Goal: Information Seeking & Learning: Find specific fact

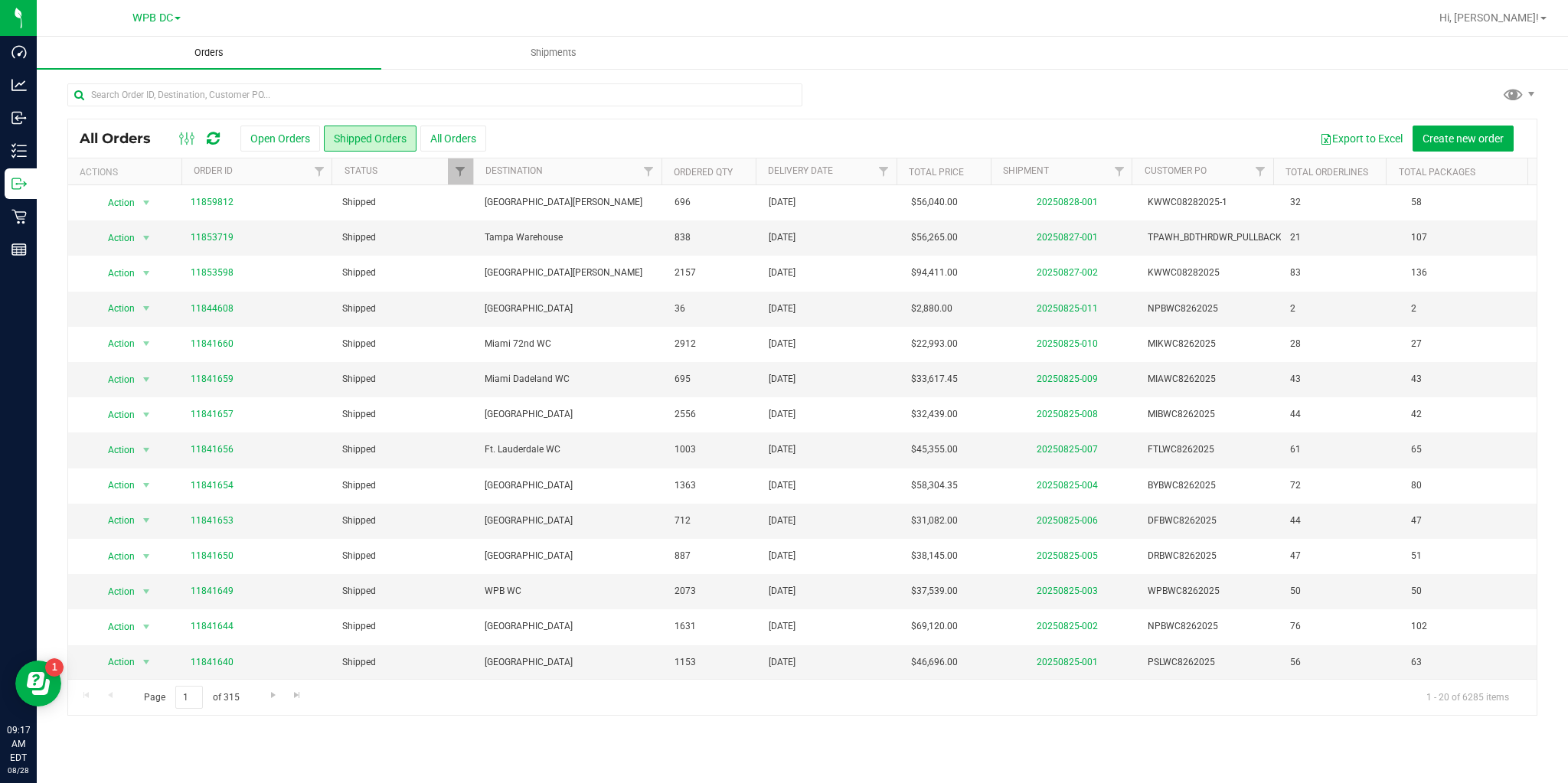
click at [182, 54] on span "Orders" at bounding box center [209, 53] width 70 height 14
click at [212, 53] on span "Orders" at bounding box center [209, 53] width 70 height 14
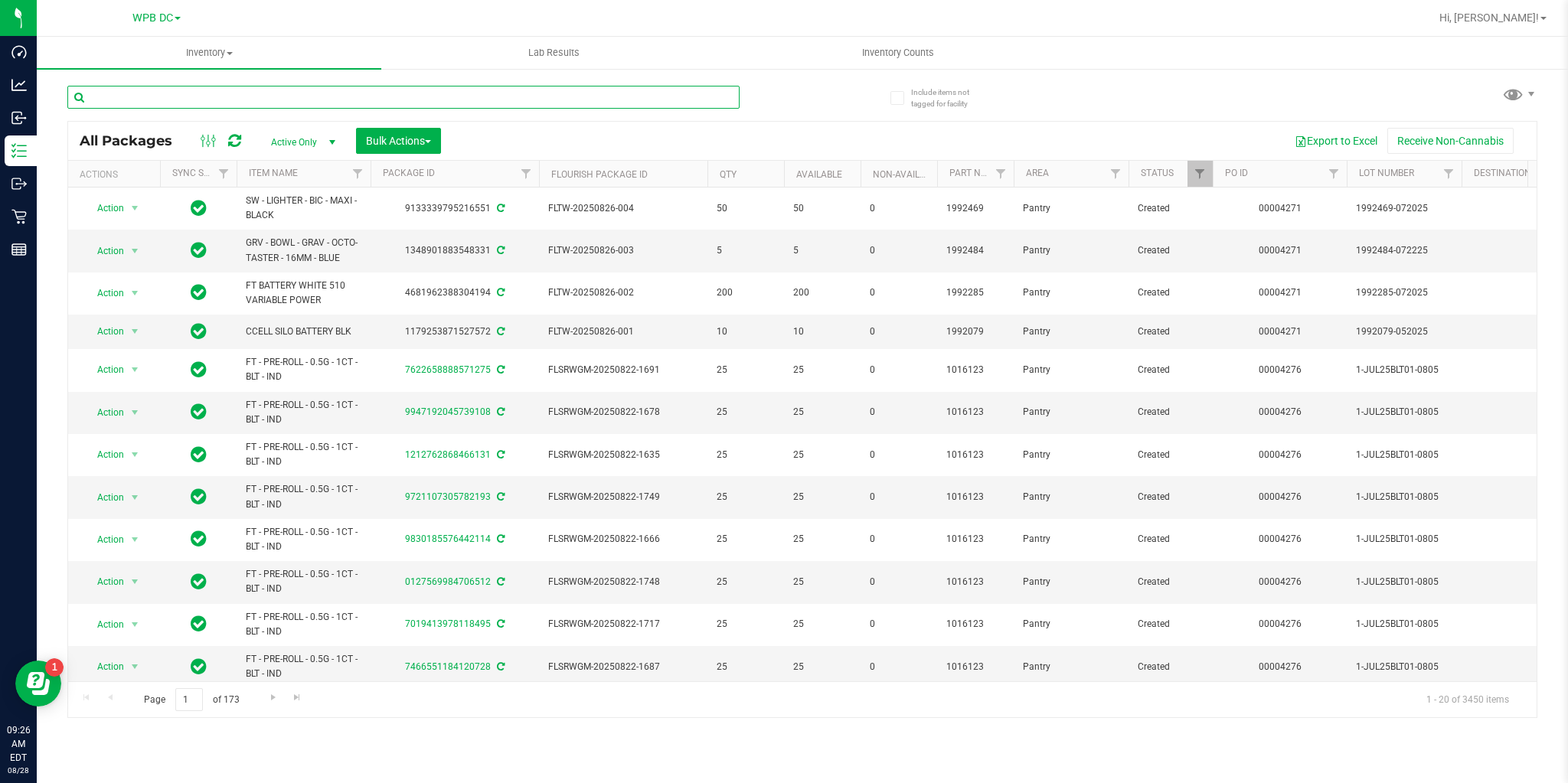
click at [192, 102] on input "text" at bounding box center [403, 98] width 672 height 23
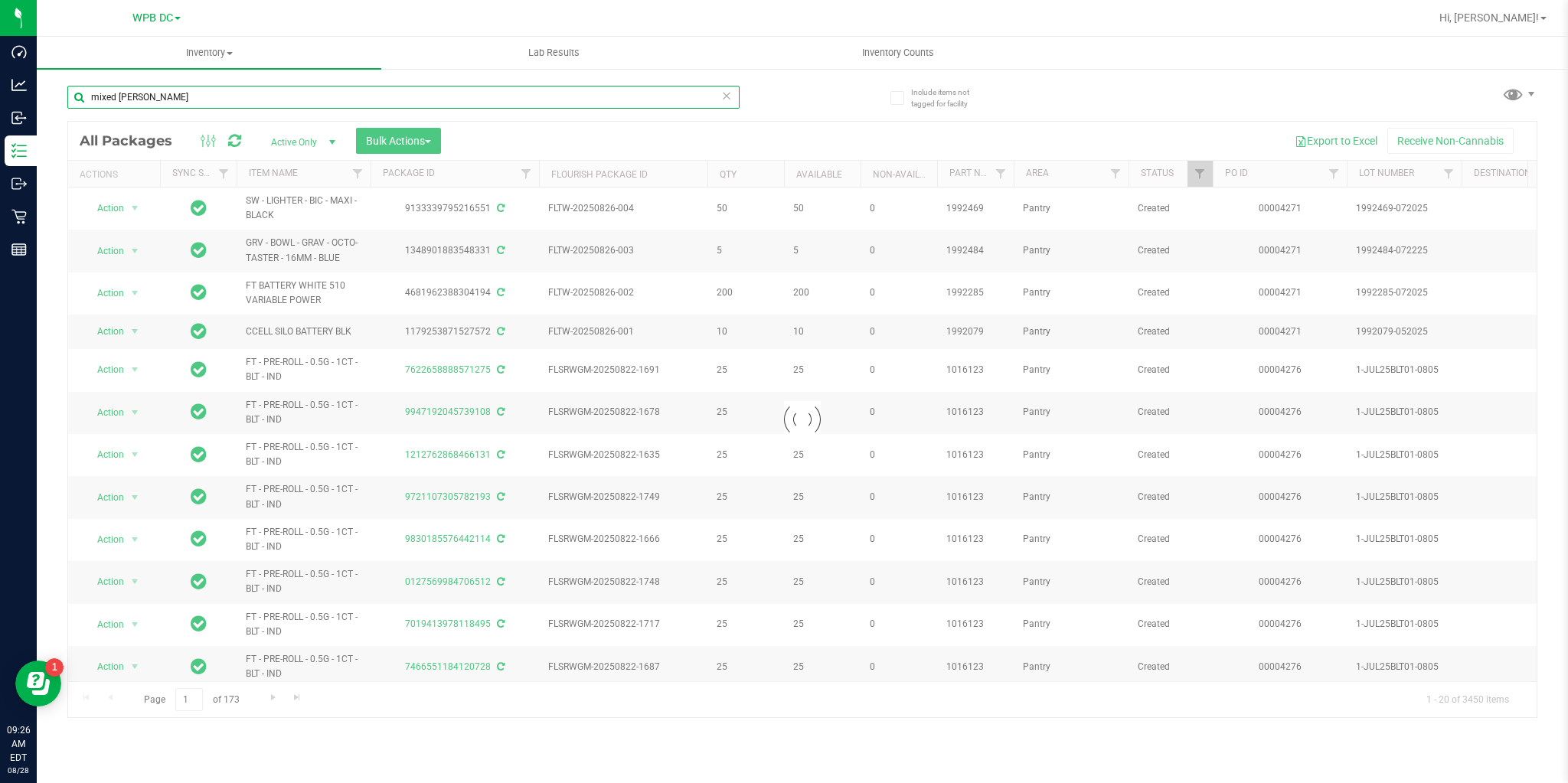
type input "mixed berry"
